Goal: Transaction & Acquisition: Purchase product/service

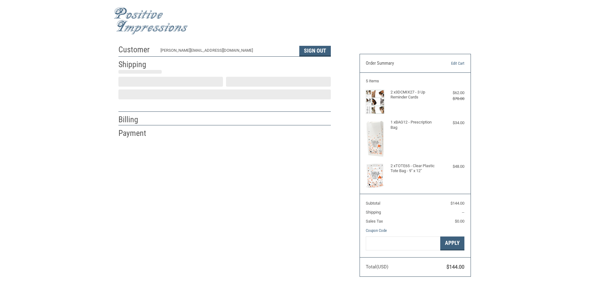
scroll to position [1, 0]
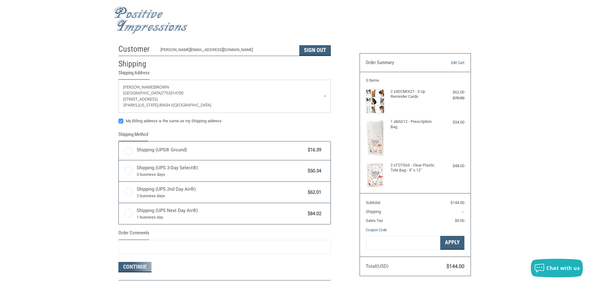
radio input "true"
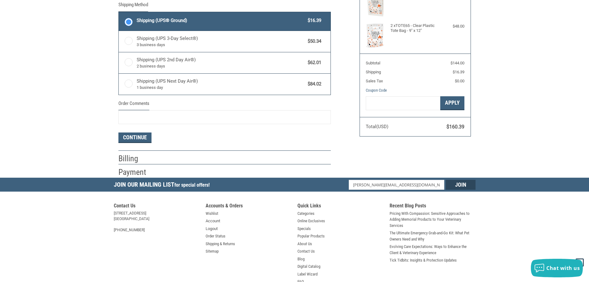
scroll to position [0, 0]
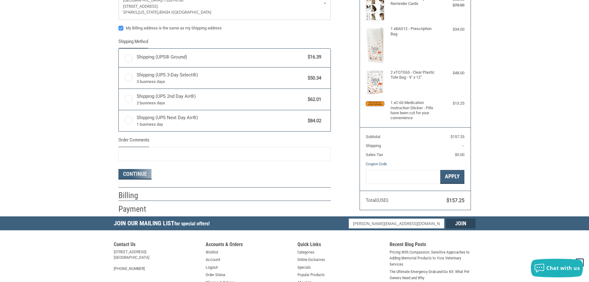
radio input "true"
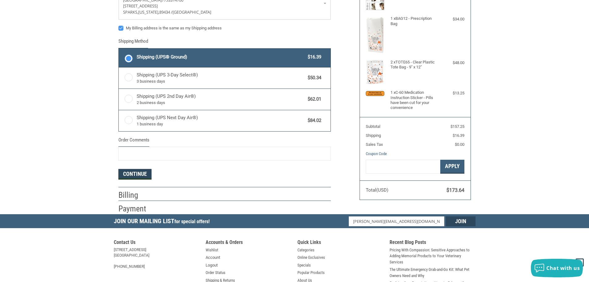
click at [139, 176] on button "Continue" at bounding box center [135, 174] width 33 height 11
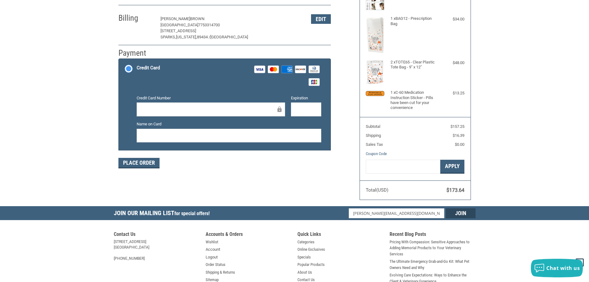
click at [162, 103] on div at bounding box center [211, 109] width 149 height 14
click at [137, 165] on button "Place Order" at bounding box center [139, 163] width 41 height 11
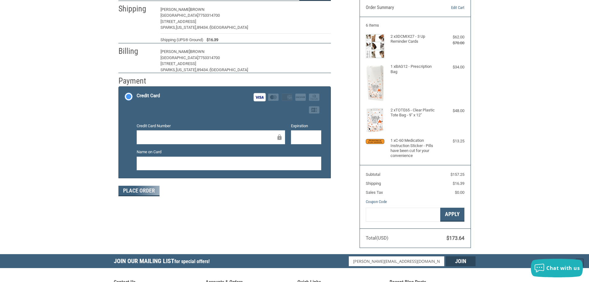
scroll to position [42, 0]
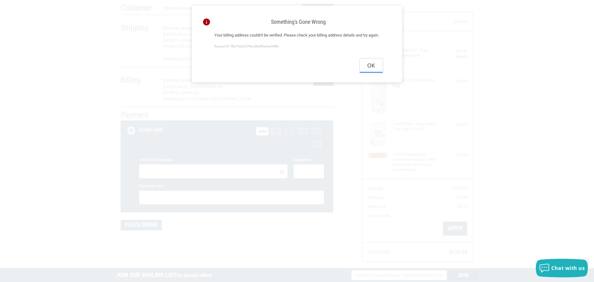
click at [368, 72] on button "Ok" at bounding box center [371, 65] width 23 height 14
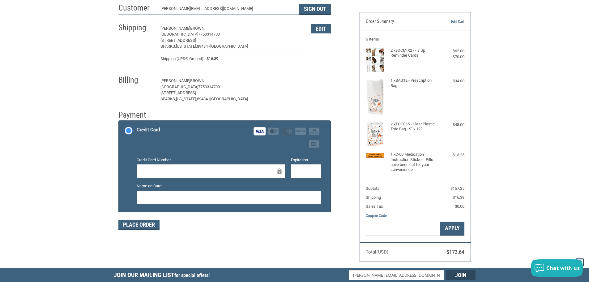
click at [319, 84] on button "Edit" at bounding box center [321, 81] width 20 height 10
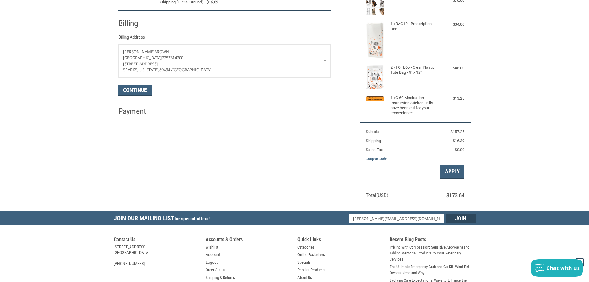
scroll to position [109, 0]
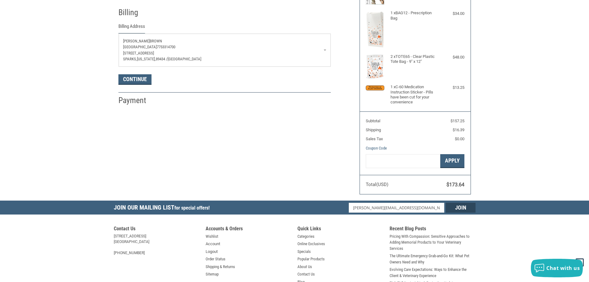
click at [213, 52] on p "[STREET_ADDRESS]" at bounding box center [224, 53] width 203 height 6
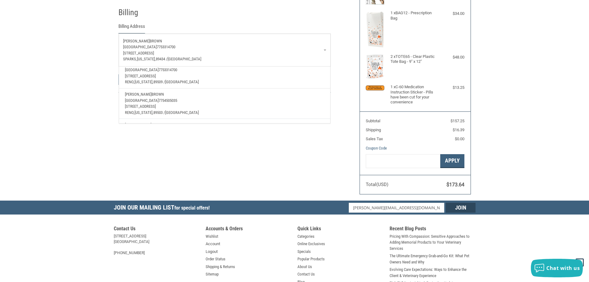
scroll to position [93, 0]
click at [190, 97] on p "[STREET_ADDRESS]" at bounding box center [224, 96] width 199 height 6
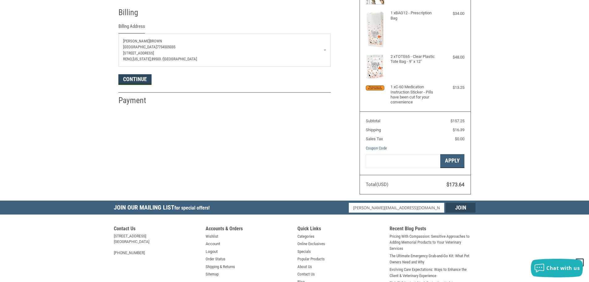
click at [134, 82] on button "Continue" at bounding box center [135, 79] width 33 height 11
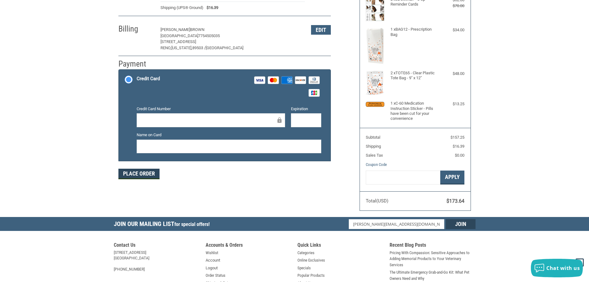
click at [131, 149] on li "Credit Card Visa Master Amex Discover Diners Club JCB Credit card Credit Card N…" at bounding box center [225, 115] width 212 height 91
click at [130, 175] on button "Place Order" at bounding box center [139, 174] width 41 height 11
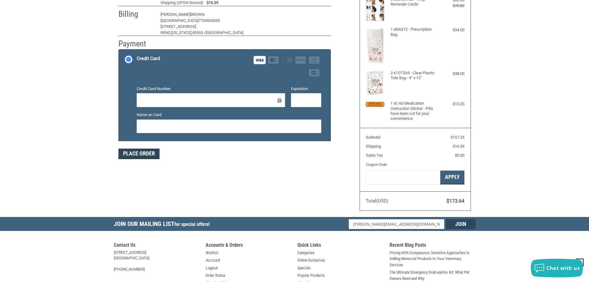
scroll to position [74, 0]
